Goal: Ask a question

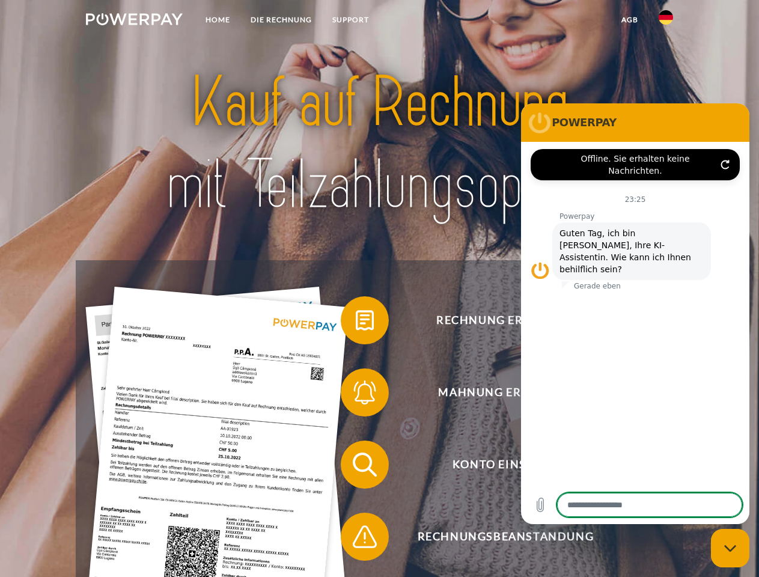
click at [134, 21] on img at bounding box center [134, 19] width 97 height 12
click at [666, 21] on img at bounding box center [666, 17] width 14 height 14
click at [629, 20] on link "agb" at bounding box center [629, 20] width 37 height 22
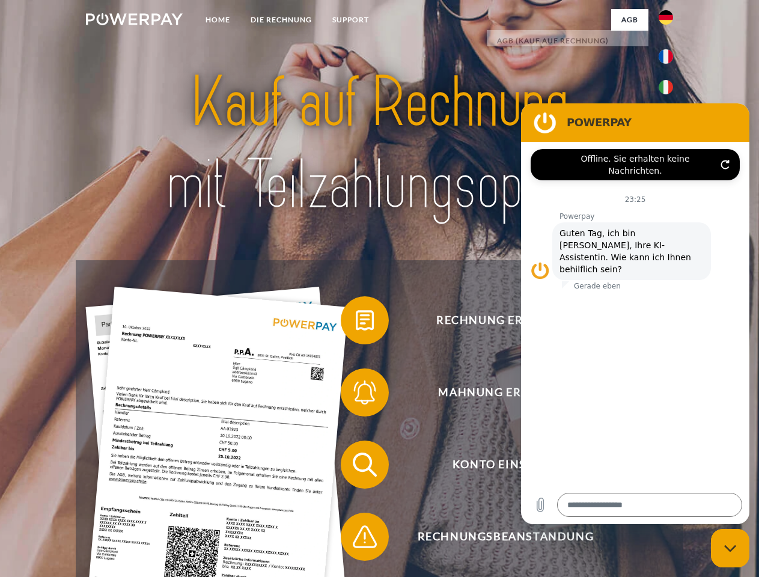
click at [356, 323] on span at bounding box center [347, 320] width 60 height 60
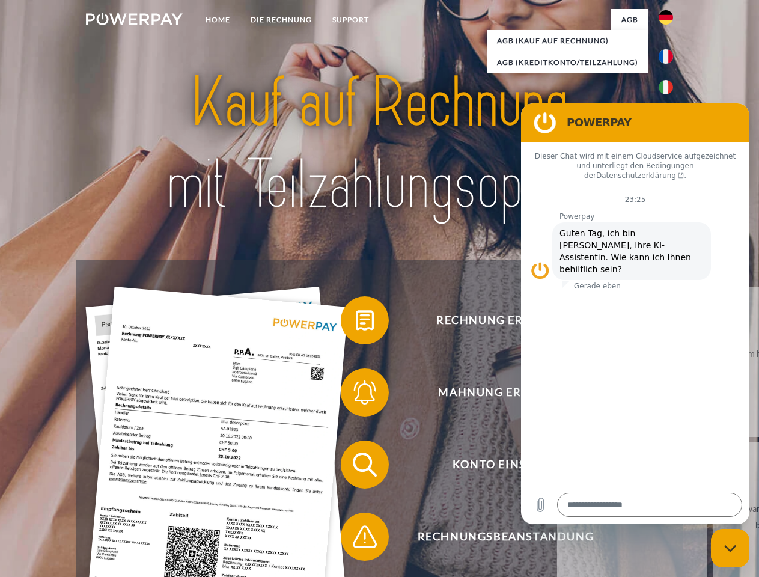
click at [356, 395] on span at bounding box center [347, 392] width 60 height 60
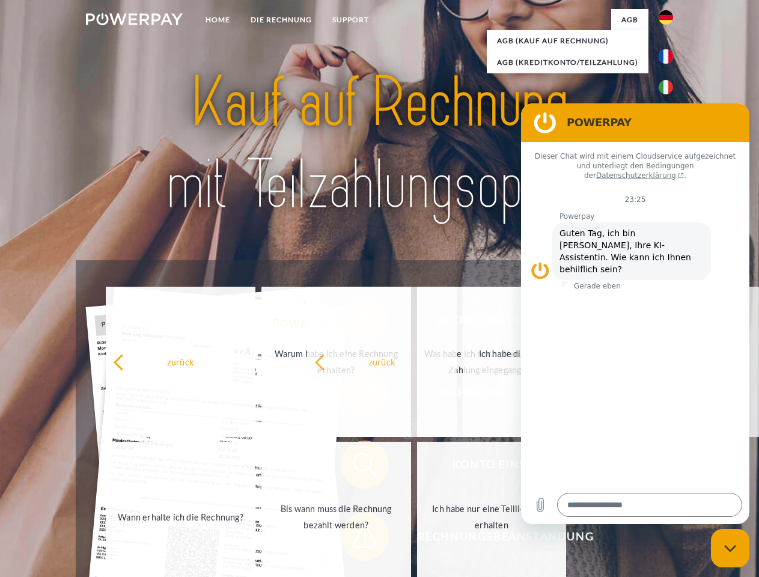
click at [356, 539] on span at bounding box center [347, 537] width 60 height 60
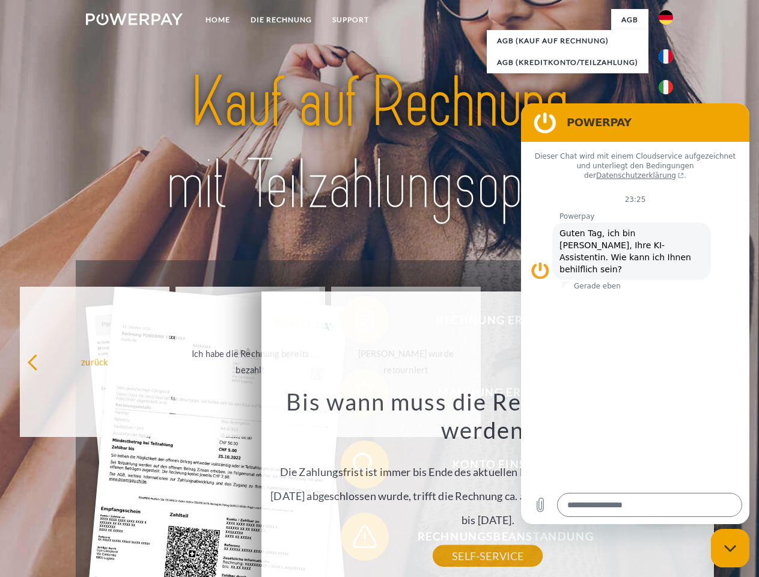
click at [730, 548] on icon "Messaging-Fenster schließen" at bounding box center [730, 548] width 13 height 8
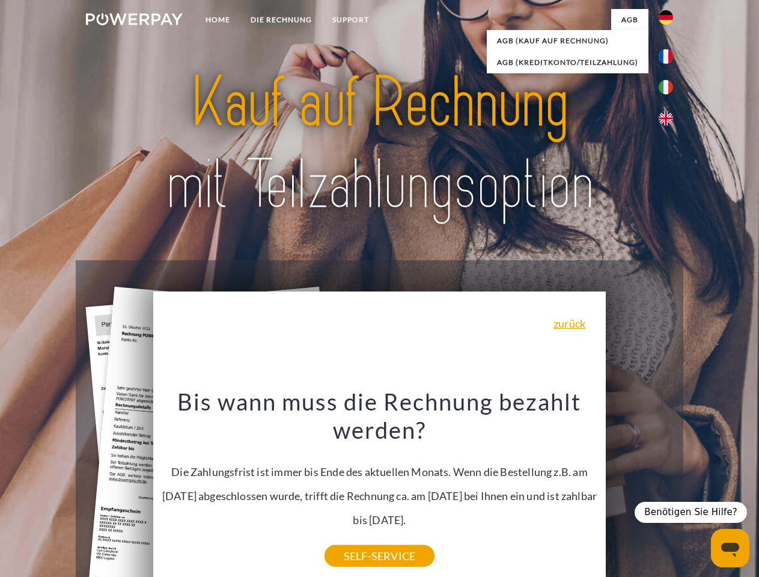
type textarea "*"
